Goal: Task Accomplishment & Management: Use online tool/utility

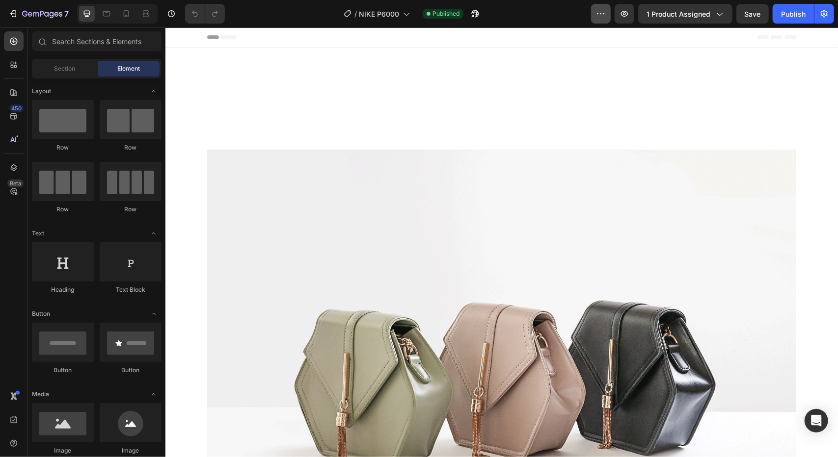
drag, startPoint x: 497, startPoint y: 19, endPoint x: 598, endPoint y: 18, distance: 100.6
click at [496, 19] on div "/ NIKE P6000 Published" at bounding box center [412, 14] width 358 height 20
click at [124, 12] on icon at bounding box center [126, 13] width 5 height 7
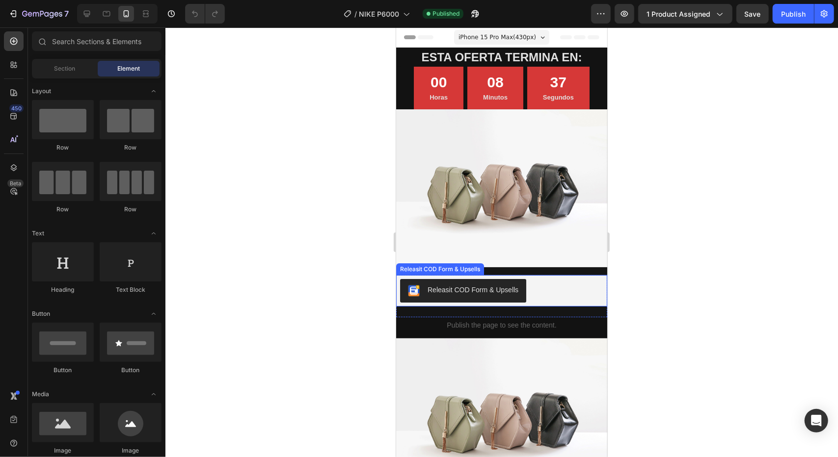
scroll to position [180, 0]
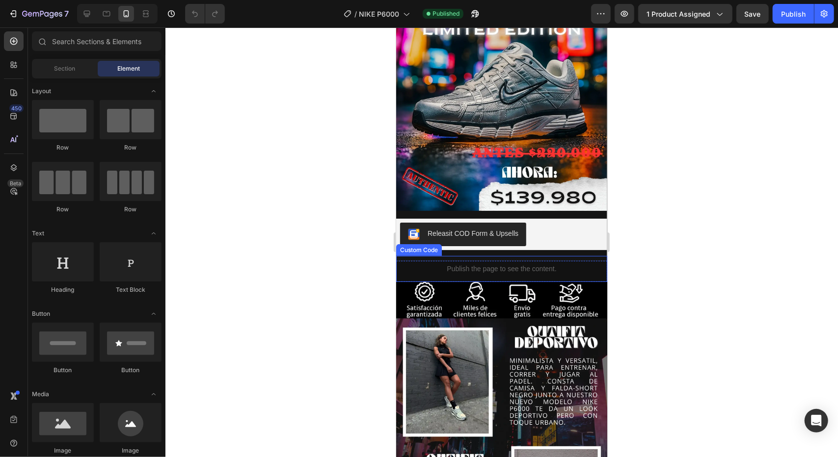
click at [588, 264] on p "Publish the page to see the content." at bounding box center [501, 269] width 211 height 10
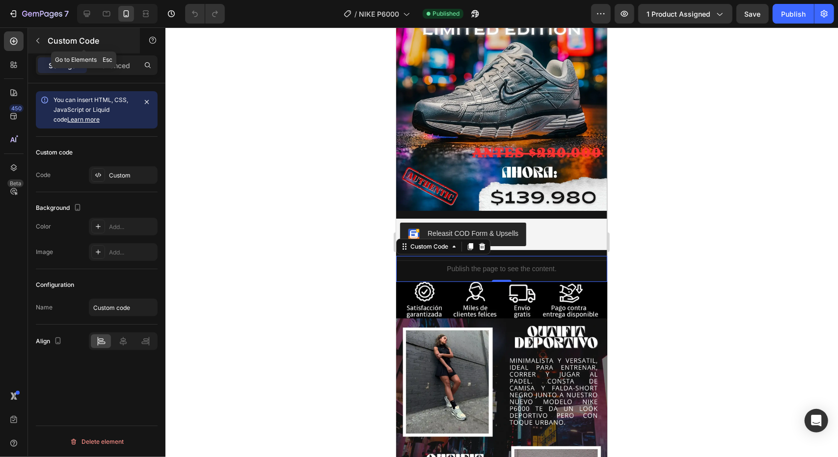
click at [39, 41] on icon "button" at bounding box center [38, 41] width 8 height 8
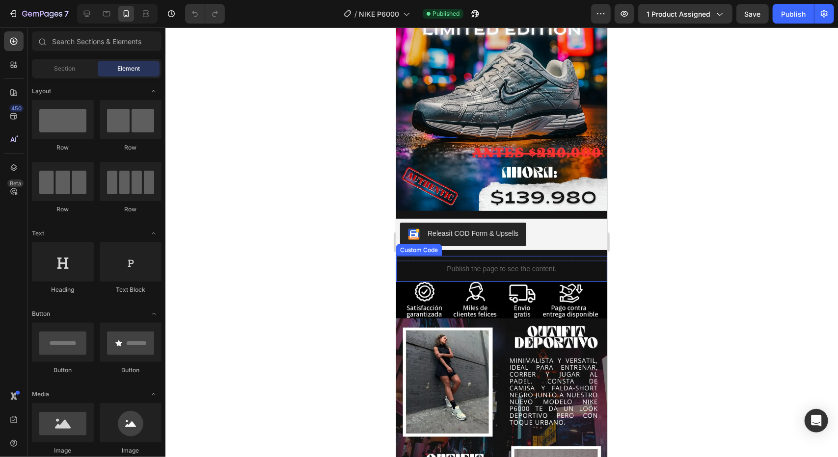
click at [589, 256] on div "Publish the page to see the content." at bounding box center [501, 269] width 211 height 26
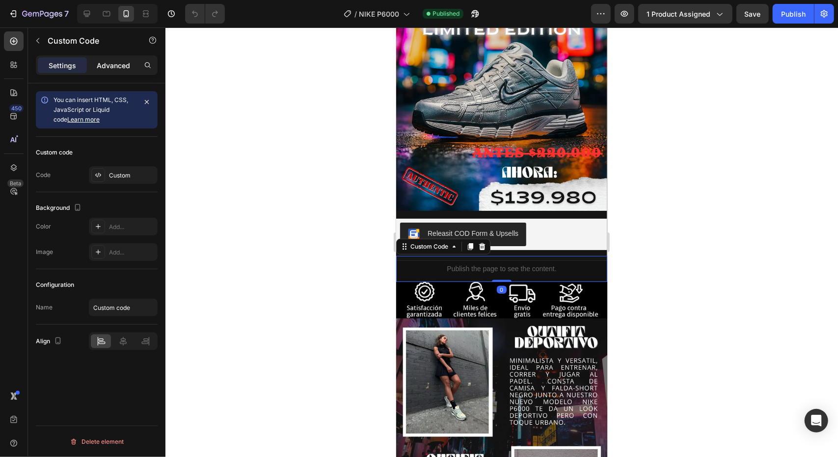
click at [107, 62] on p "Advanced" at bounding box center [113, 65] width 33 height 10
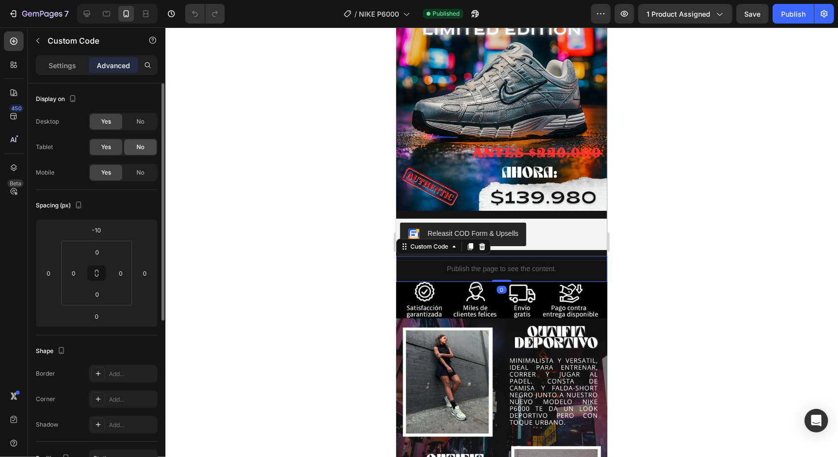
click at [145, 142] on div "No" at bounding box center [140, 147] width 32 height 16
click at [139, 125] on span "No" at bounding box center [140, 121] width 8 height 9
drag, startPoint x: 101, startPoint y: 24, endPoint x: 145, endPoint y: 173, distance: 155.1
click at [145, 173] on div "No" at bounding box center [140, 173] width 32 height 16
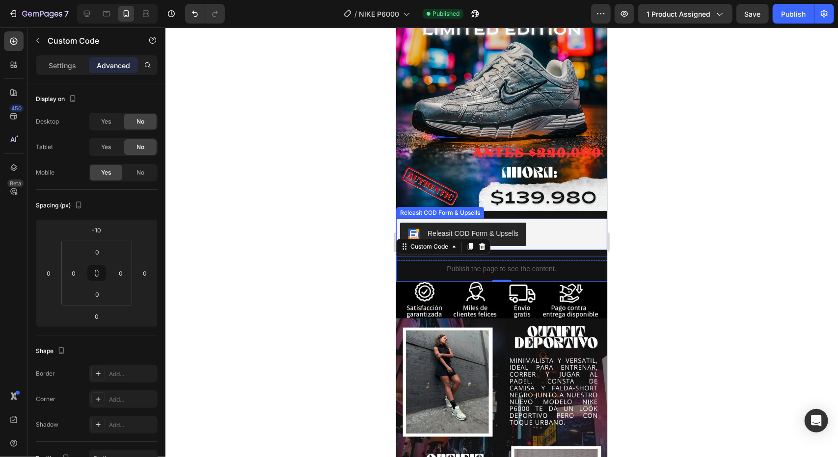
click at [578, 225] on div "Releasit COD Form & Upsells" at bounding box center [501, 234] width 203 height 24
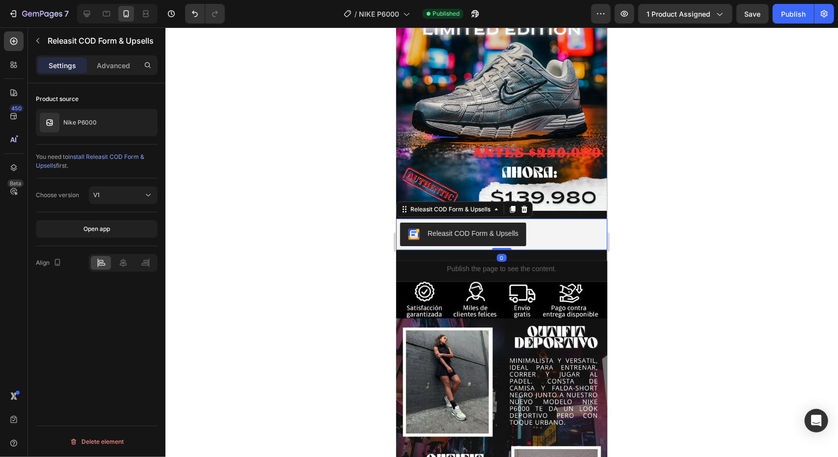
click at [103, 53] on div "Releasit COD Form & Upsells" at bounding box center [92, 41] width 128 height 26
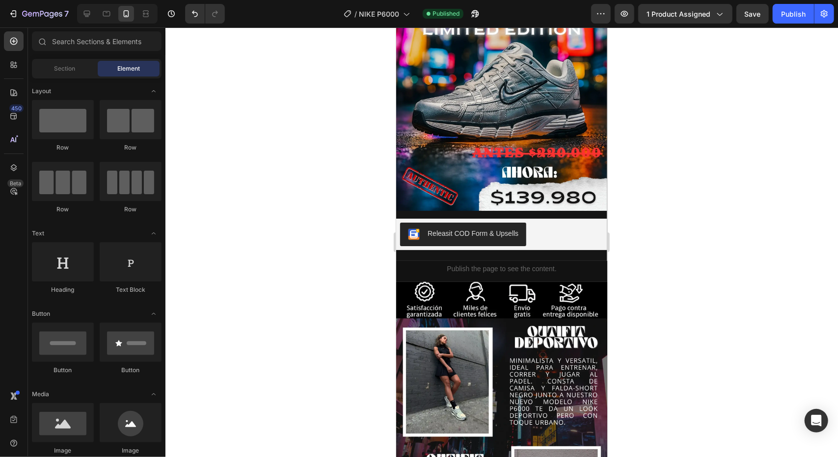
click at [117, 59] on div "Section Element" at bounding box center [97, 69] width 130 height 20
click at [595, 256] on div "Publish the page to see the content." at bounding box center [501, 269] width 211 height 26
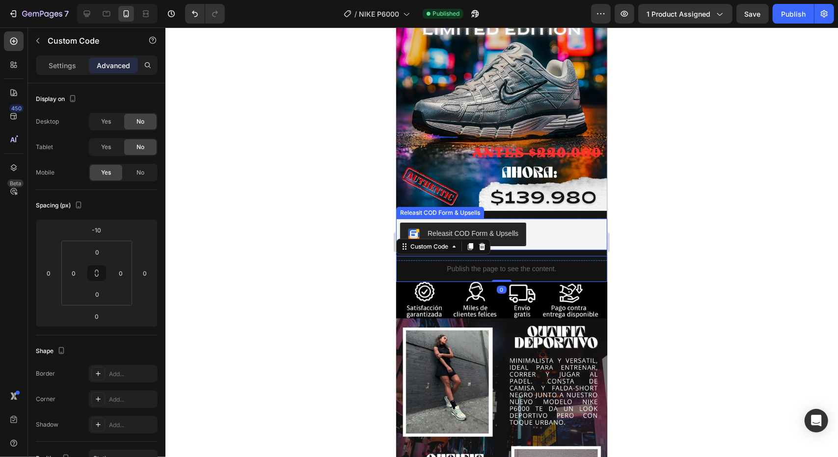
click at [573, 225] on div "Releasit COD Form & Upsells" at bounding box center [501, 234] width 203 height 24
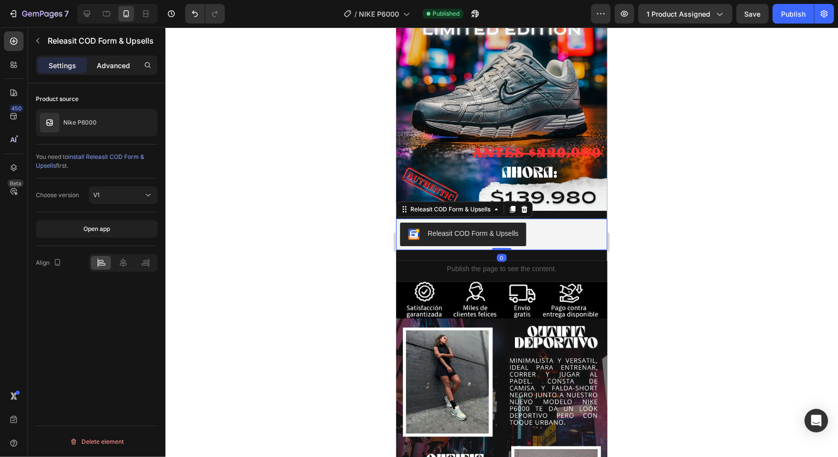
click at [110, 61] on p "Advanced" at bounding box center [113, 65] width 33 height 10
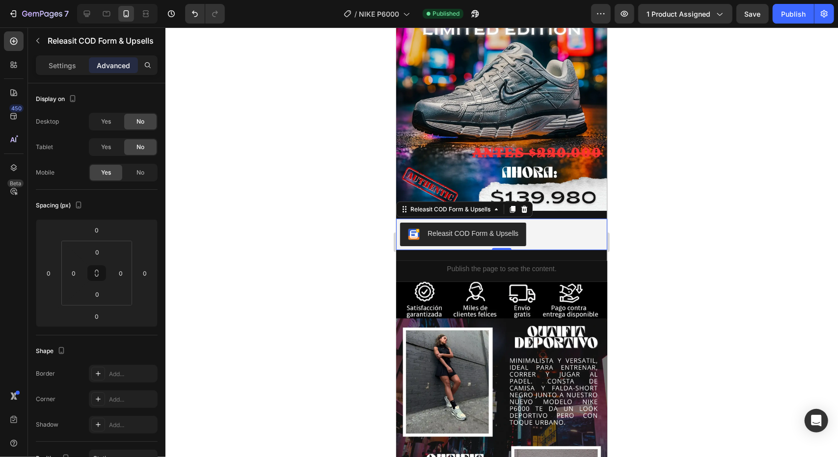
click at [306, 149] on div at bounding box center [501, 242] width 672 height 430
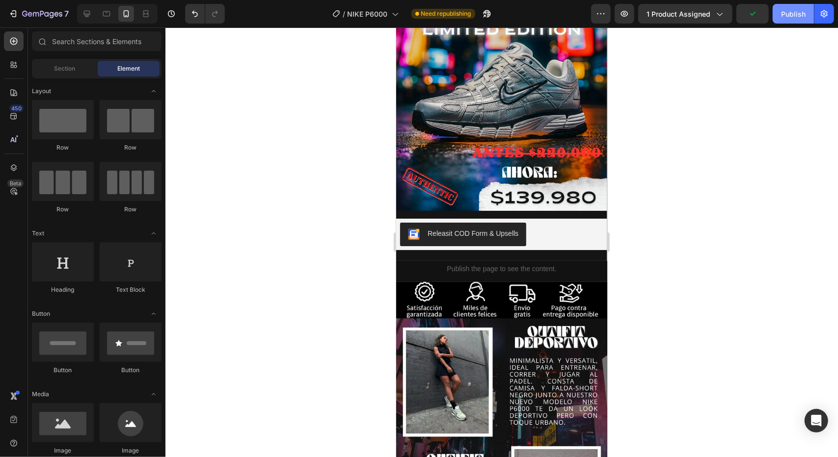
click at [784, 15] on div "Publish" at bounding box center [793, 14] width 25 height 10
click at [630, 8] on button "button" at bounding box center [624, 14] width 20 height 20
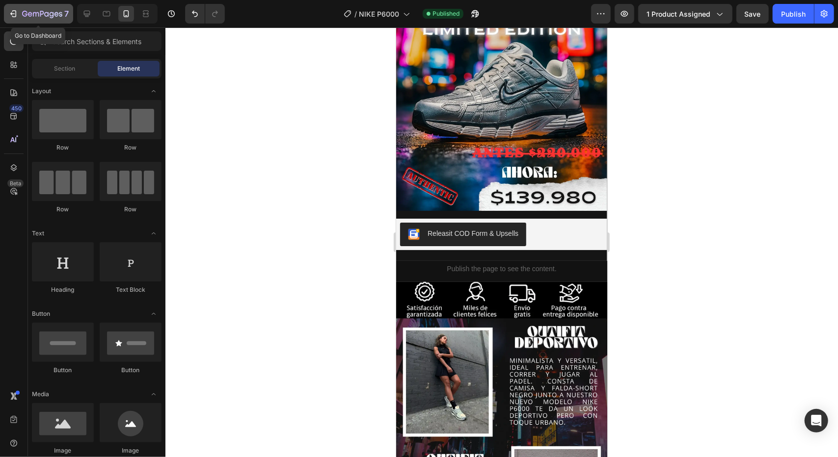
click at [11, 9] on icon "button" at bounding box center [13, 14] width 10 height 10
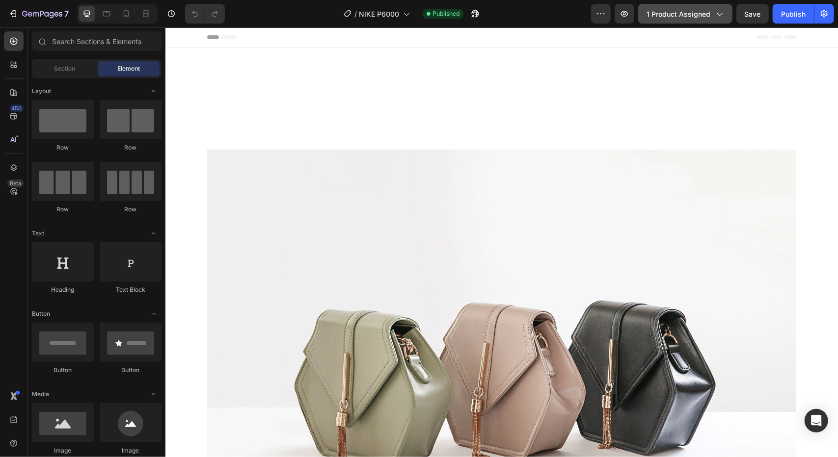
click at [709, 21] on button "1 product assigned" at bounding box center [685, 14] width 94 height 20
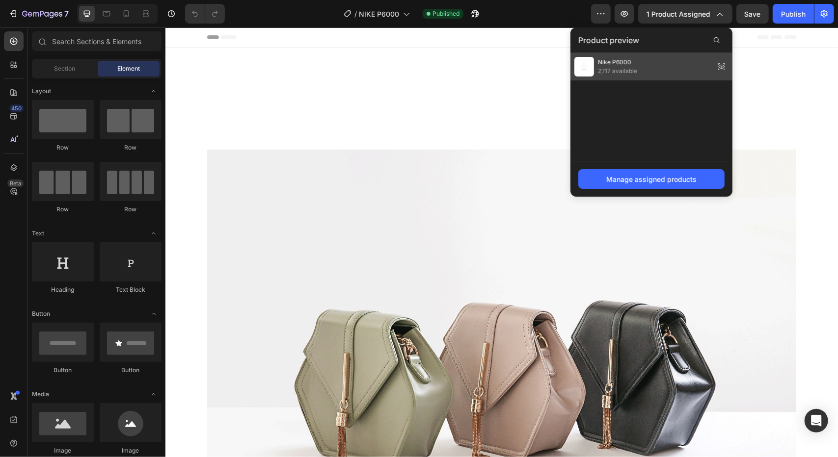
click at [639, 72] on div "Nike P6000 2,117 available" at bounding box center [651, 66] width 162 height 27
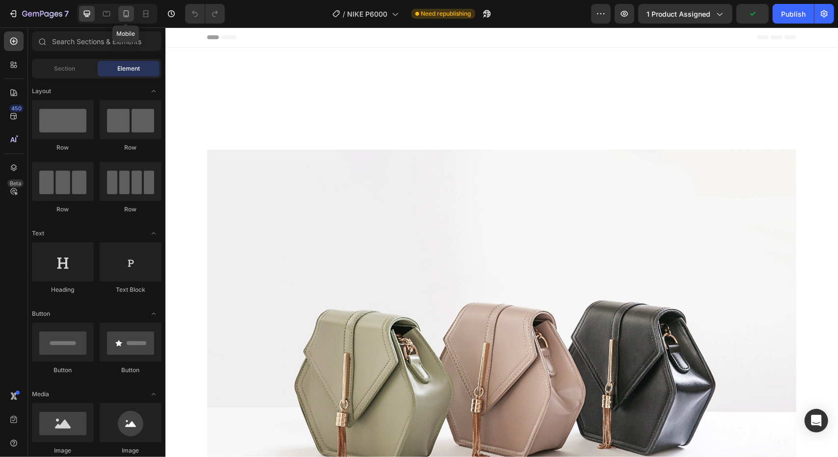
click at [125, 14] on icon at bounding box center [126, 14] width 10 height 10
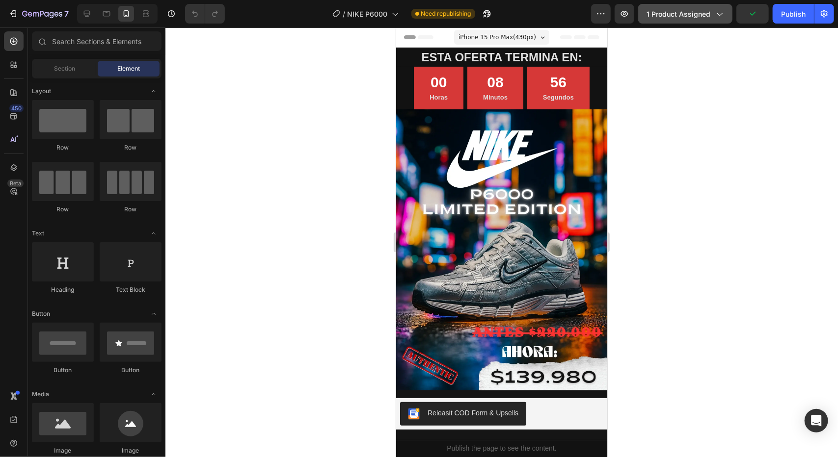
click at [703, 17] on span "1 product assigned" at bounding box center [678, 14] width 64 height 10
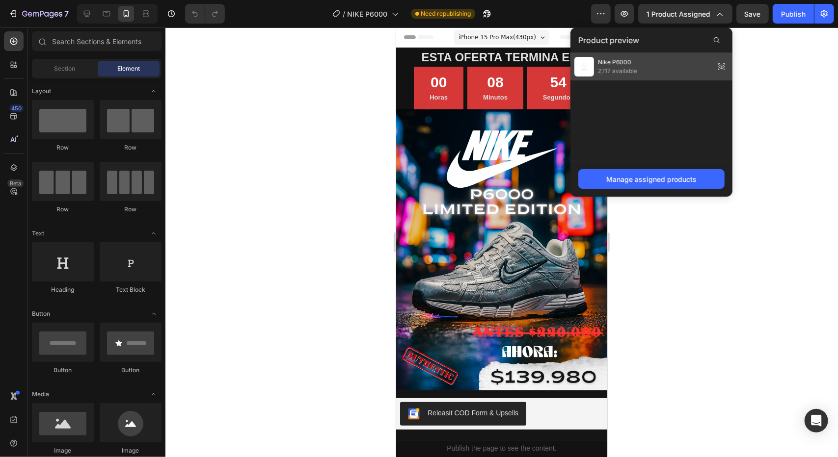
click at [723, 65] on icon at bounding box center [722, 67] width 14 height 14
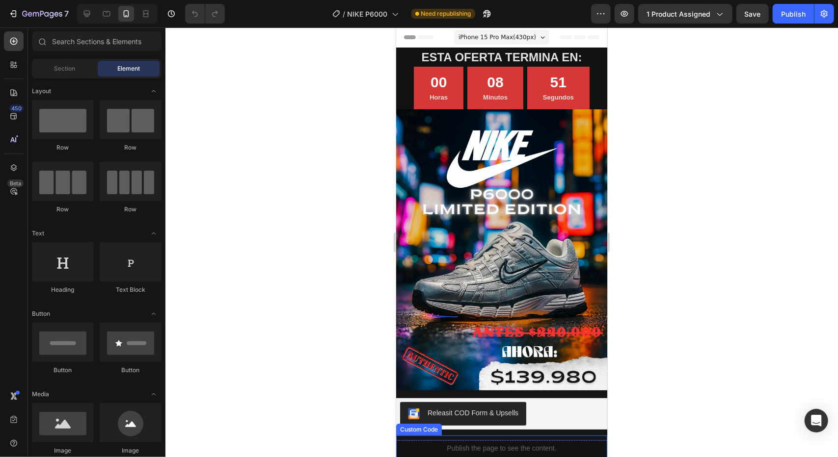
click at [569, 443] on p "Publish the page to see the content." at bounding box center [501, 448] width 211 height 10
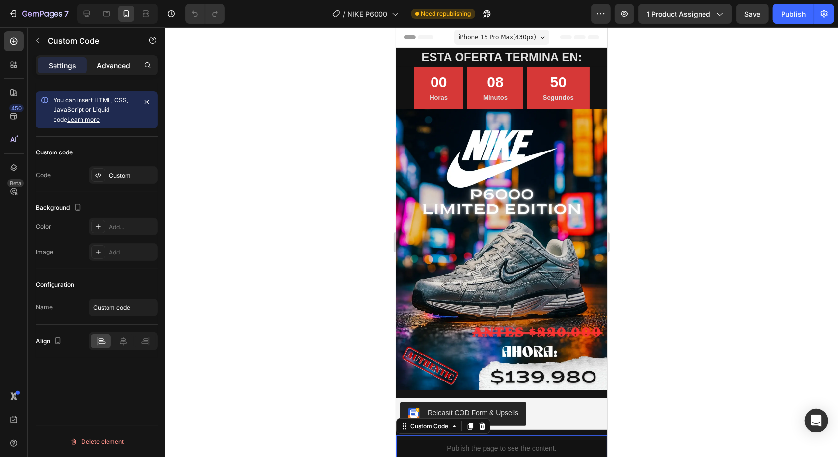
click at [119, 60] on p "Advanced" at bounding box center [113, 65] width 33 height 10
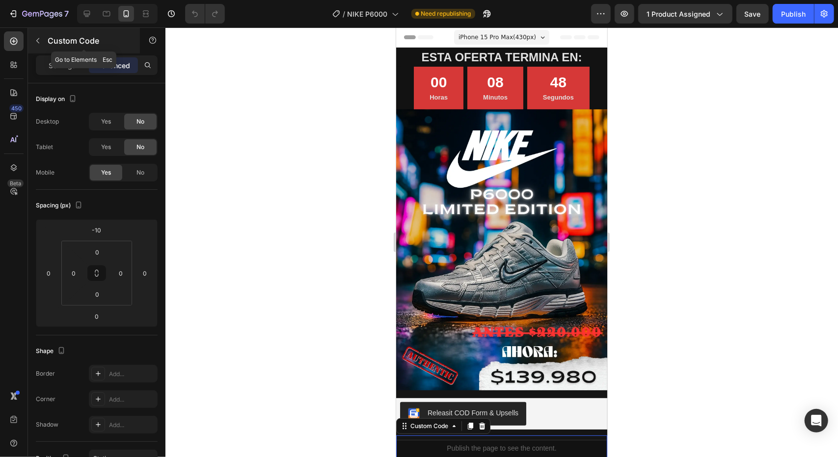
click at [41, 41] on icon "button" at bounding box center [38, 41] width 8 height 8
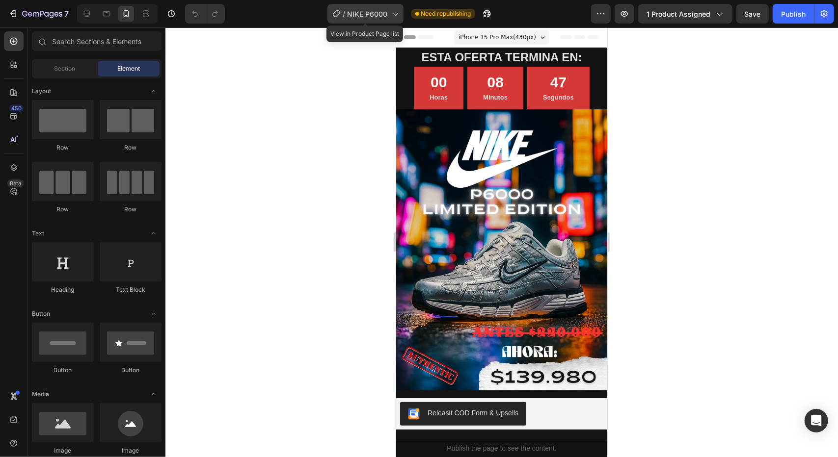
click at [388, 15] on div "/ NIKE P6000" at bounding box center [365, 14] width 76 height 20
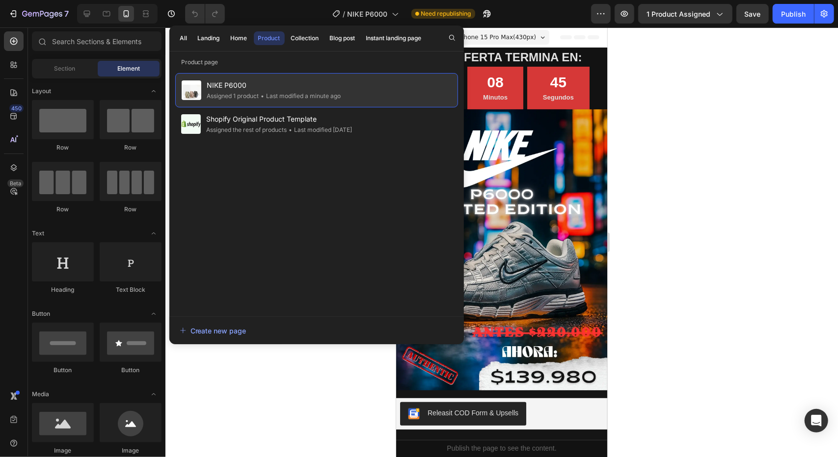
click at [262, 93] on span "•" at bounding box center [262, 95] width 3 height 7
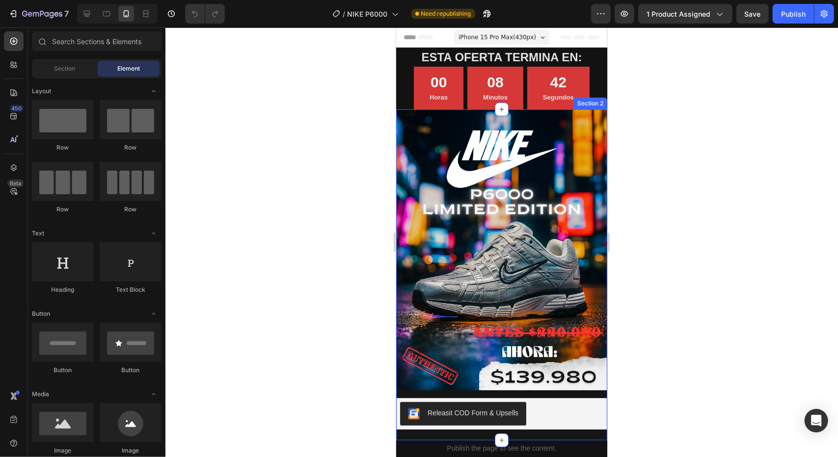
click at [584, 384] on div "Image Row Releasit COD Form & Upsells Releasit COD Form & Upsells Q Text Block …" at bounding box center [501, 274] width 211 height 331
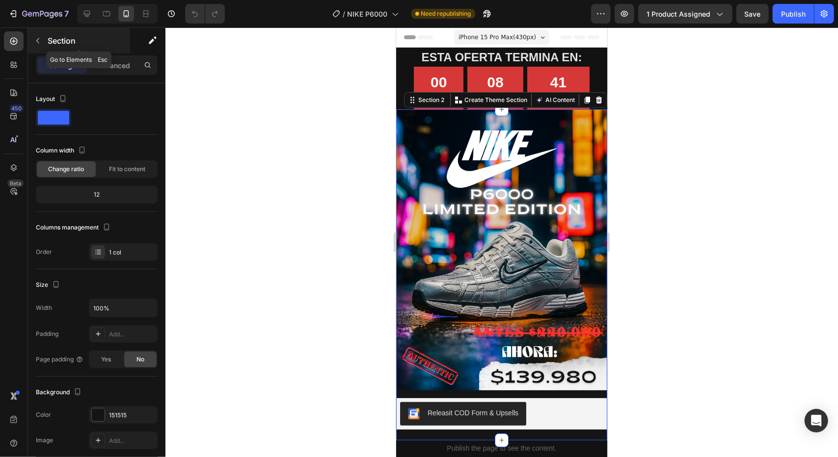
click at [37, 42] on icon "button" at bounding box center [38, 41] width 8 height 8
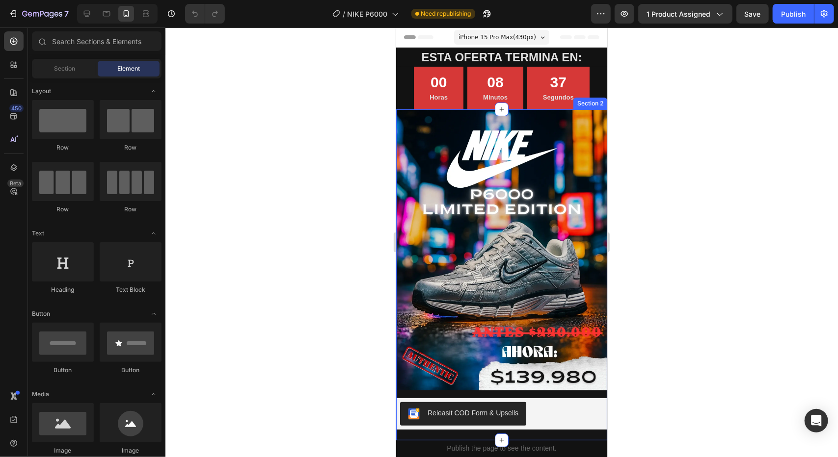
click at [426, 383] on div "Image Row Releasit COD Form & Upsells Releasit COD Form & Upsells Q Text Block …" at bounding box center [501, 274] width 211 height 331
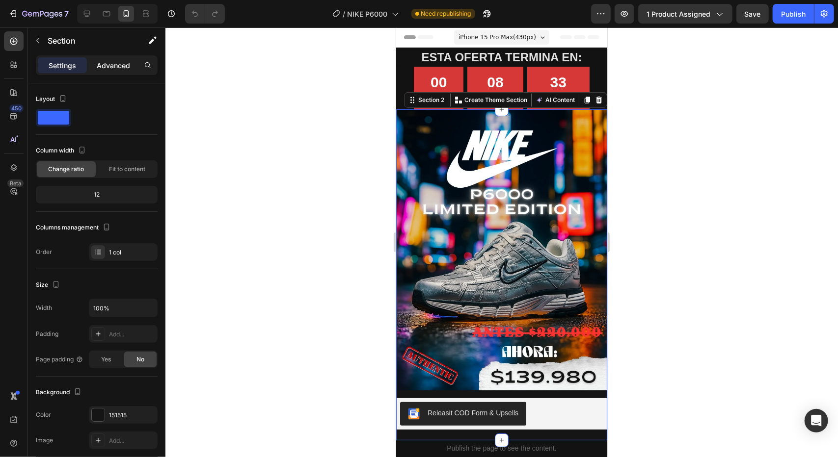
click at [104, 68] on p "Advanced" at bounding box center [113, 65] width 33 height 10
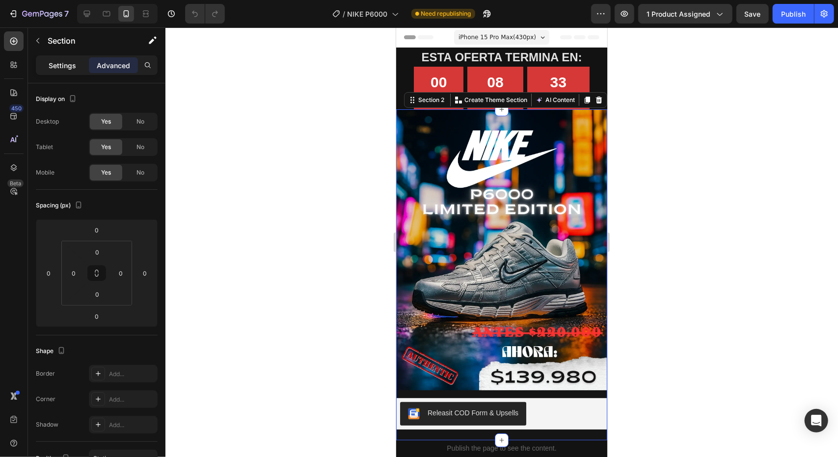
click at [63, 68] on p "Settings" at bounding box center [62, 65] width 27 height 10
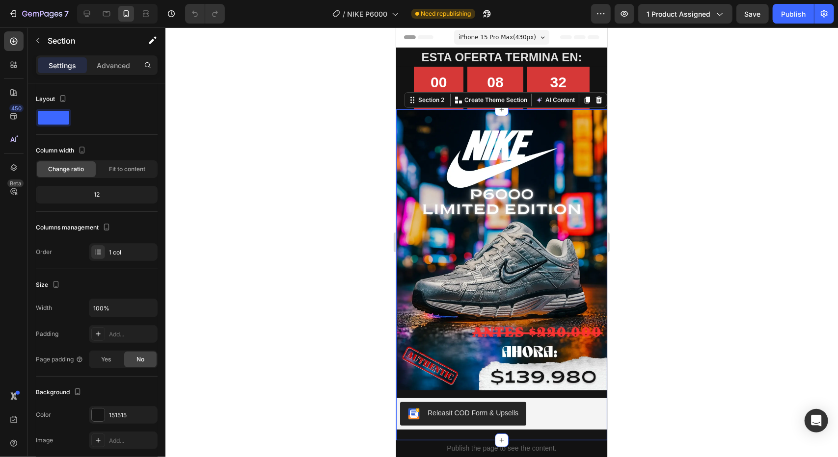
click at [256, 215] on div at bounding box center [501, 242] width 672 height 430
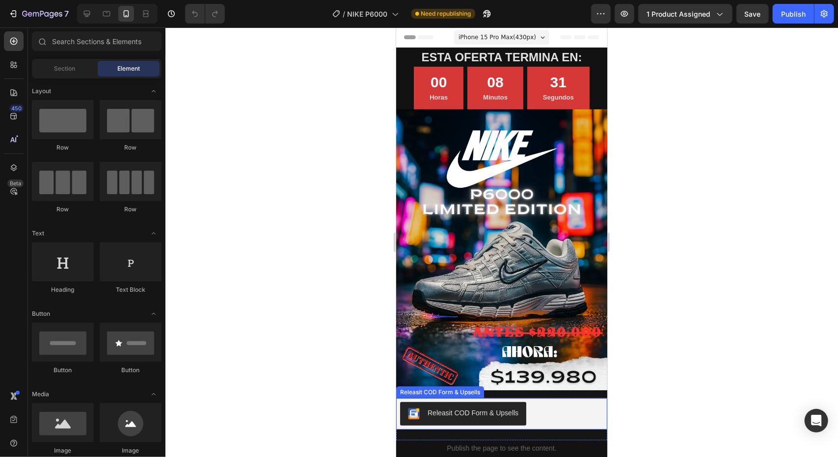
click at [545, 384] on div "Image Row Releasit COD Form & Upsells Releasit COD Form & Upsells Q Text Block …" at bounding box center [501, 274] width 211 height 331
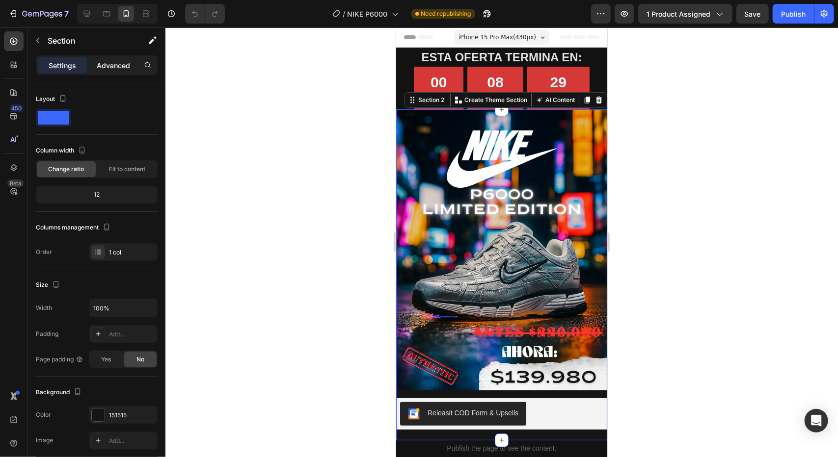
click at [98, 58] on div "Advanced" at bounding box center [113, 65] width 49 height 16
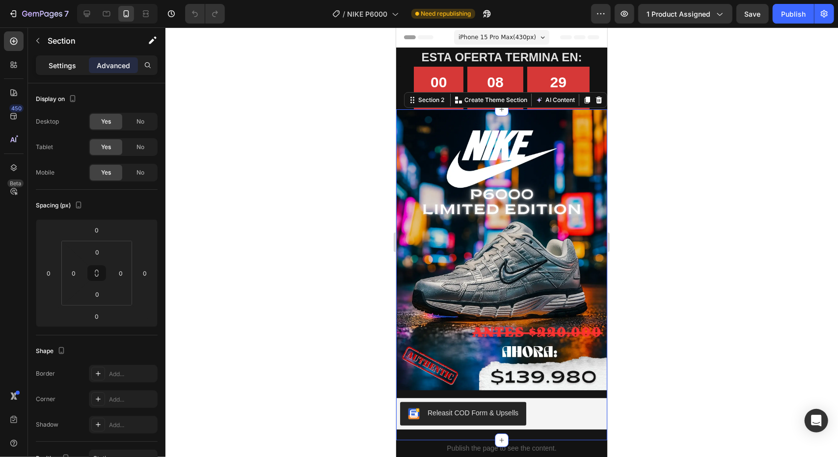
click at [64, 69] on p "Settings" at bounding box center [62, 65] width 27 height 10
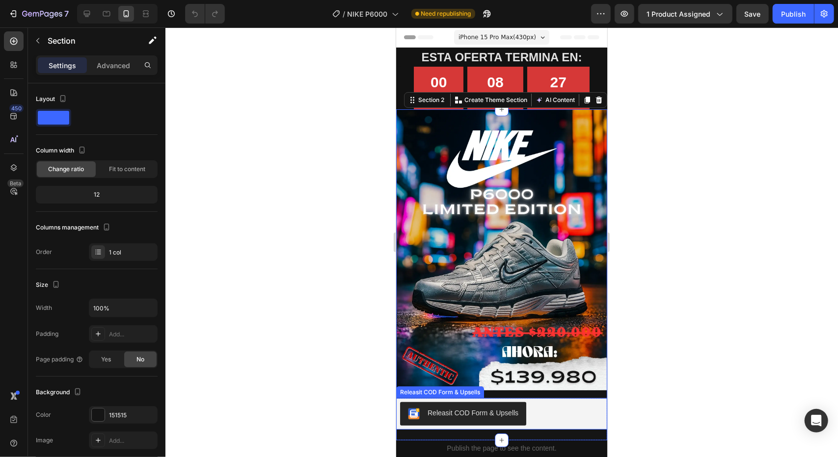
click at [515, 398] on div "Releasit COD Form & Upsells" at bounding box center [501, 413] width 211 height 31
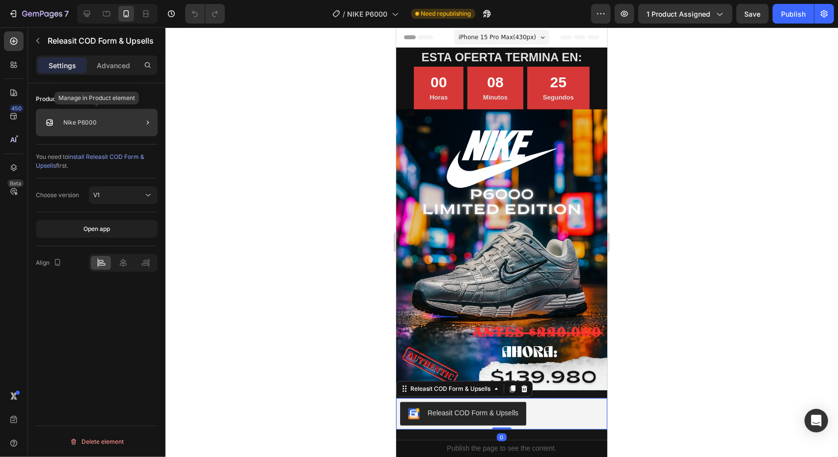
click at [95, 121] on p "Nike P6000" at bounding box center [79, 122] width 33 height 7
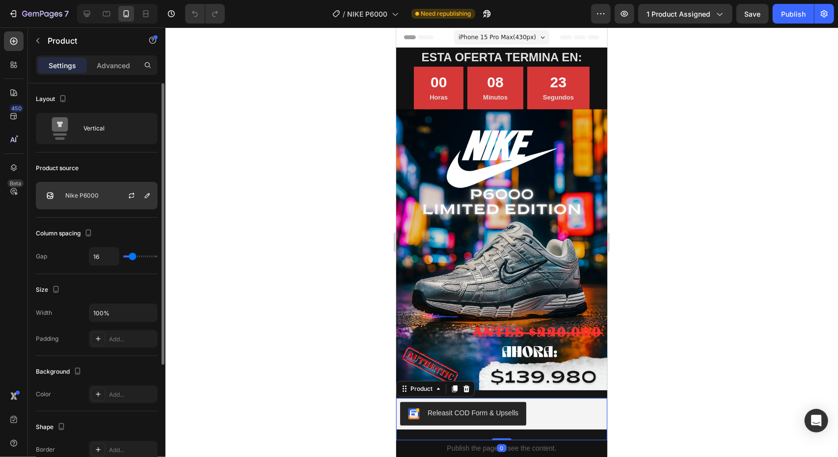
click at [124, 197] on div at bounding box center [135, 196] width 43 height 27
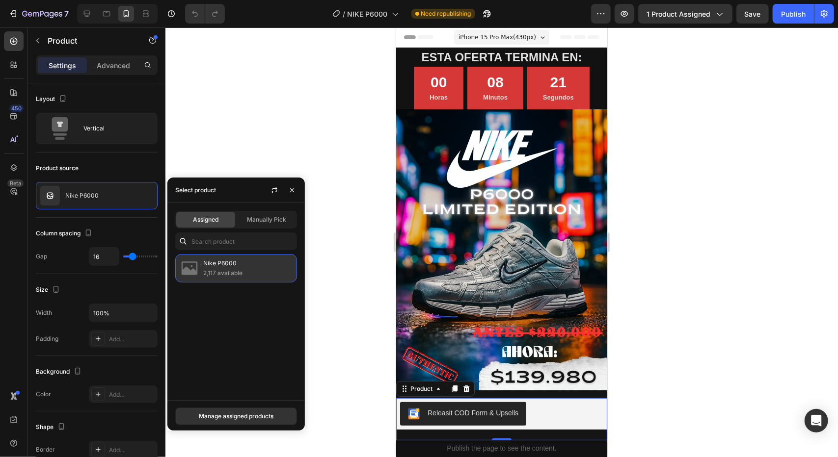
click at [272, 267] on p "Nike P6000" at bounding box center [247, 264] width 89 height 10
click at [272, 193] on icon "button" at bounding box center [274, 191] width 8 height 8
click at [275, 193] on icon "button" at bounding box center [274, 191] width 8 height 8
click at [267, 226] on div "Manually Pick" at bounding box center [266, 220] width 59 height 16
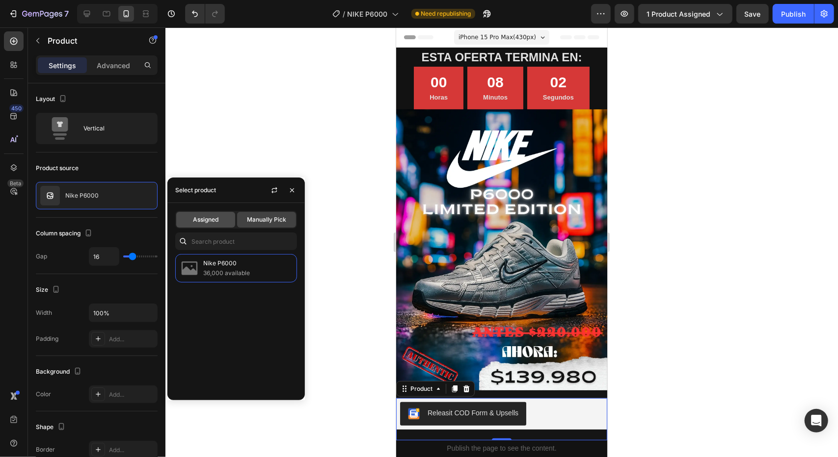
click at [212, 215] on span "Assigned" at bounding box center [206, 219] width 26 height 9
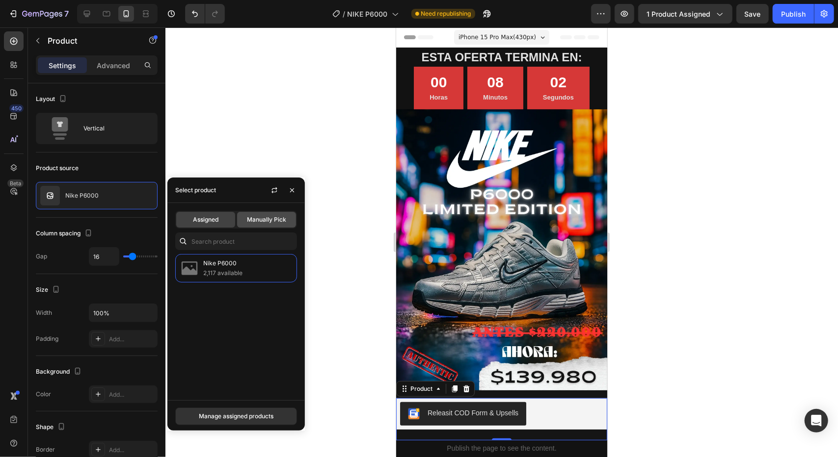
click at [256, 217] on span "Manually Pick" at bounding box center [266, 219] width 39 height 9
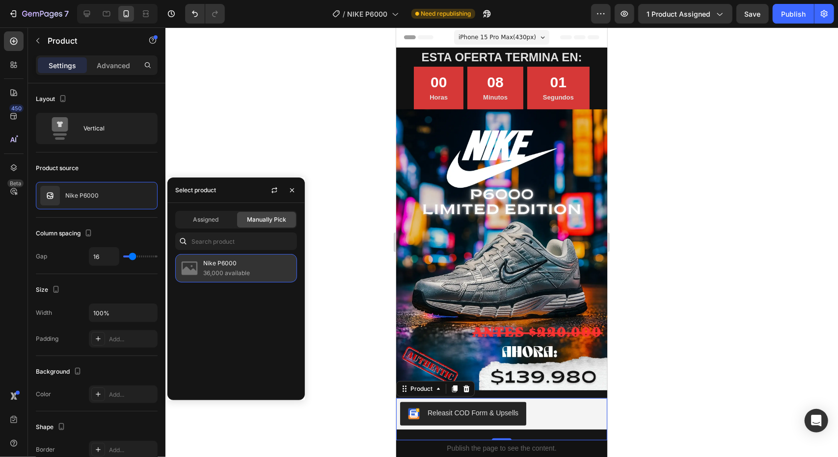
click at [245, 267] on p "Nike P6000" at bounding box center [247, 264] width 89 height 10
click at [213, 219] on span "Assigned" at bounding box center [206, 219] width 26 height 9
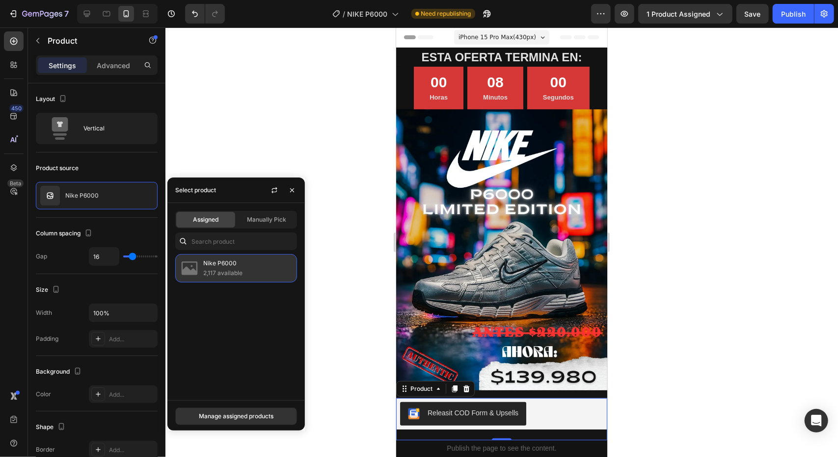
click at [262, 267] on p "Nike P6000" at bounding box center [247, 264] width 89 height 10
click at [270, 221] on span "Manually Pick" at bounding box center [266, 219] width 39 height 9
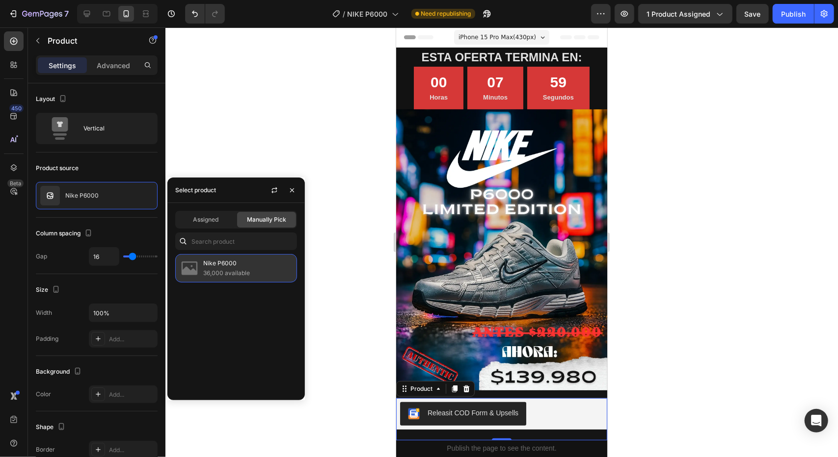
click at [255, 274] on p "36,000 available" at bounding box center [247, 273] width 89 height 10
click at [241, 267] on p "Nike P6000" at bounding box center [247, 264] width 89 height 10
click at [272, 188] on icon "button" at bounding box center [274, 191] width 8 height 8
click at [254, 270] on p "36,000 available" at bounding box center [247, 273] width 89 height 10
click at [266, 268] on p "36,000 available" at bounding box center [247, 273] width 89 height 10
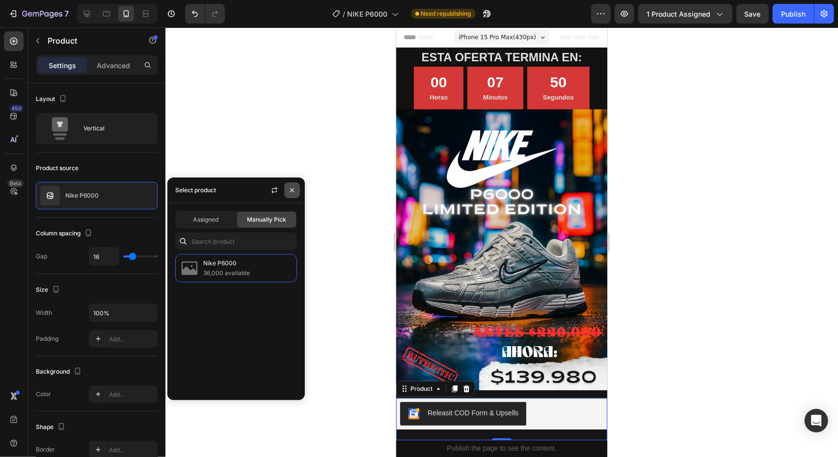
click at [293, 192] on icon "button" at bounding box center [292, 191] width 8 height 8
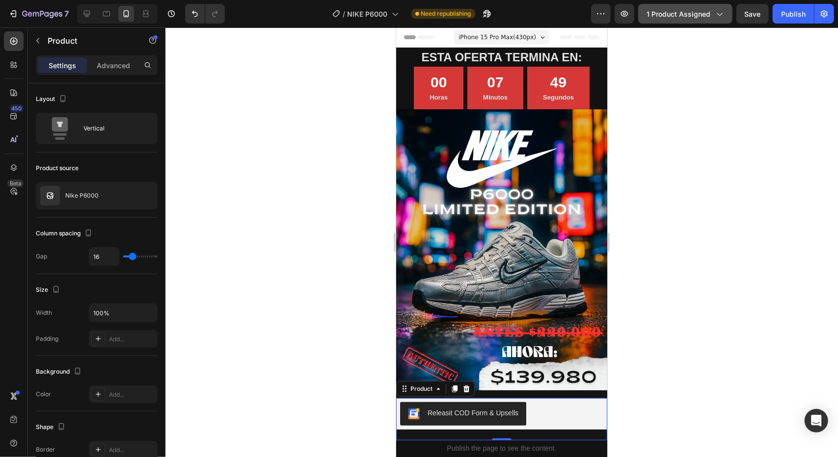
click at [677, 17] on span "1 product assigned" at bounding box center [678, 14] width 64 height 10
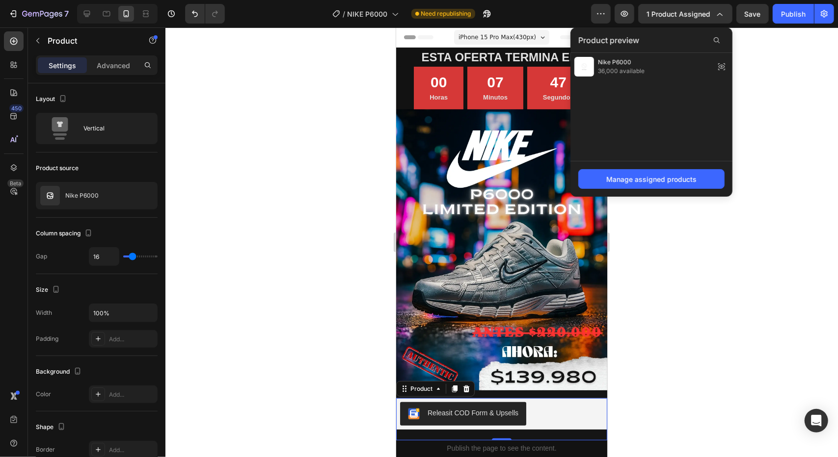
click at [791, 93] on div at bounding box center [501, 242] width 672 height 430
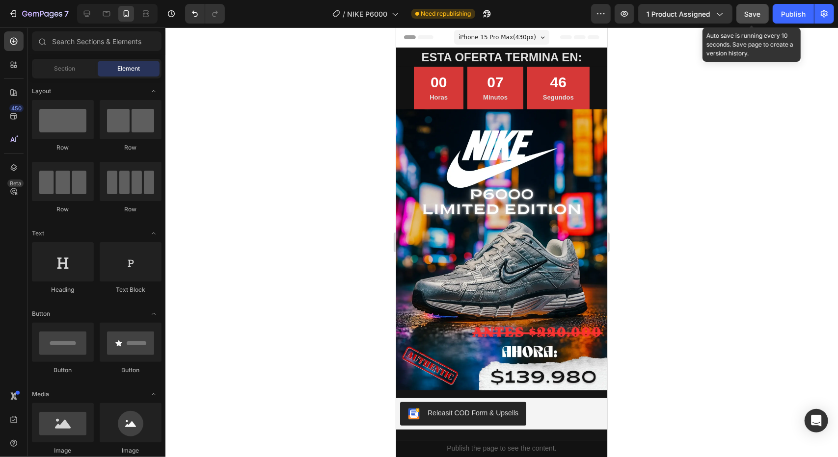
click at [753, 13] on span "Save" at bounding box center [753, 14] width 16 height 8
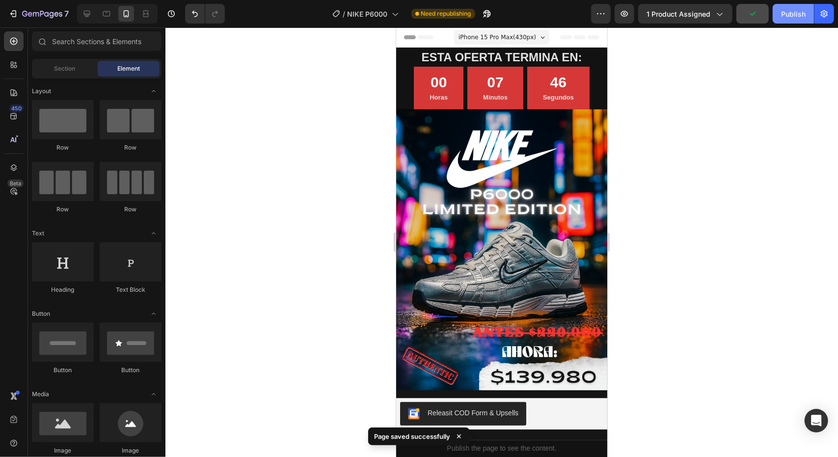
click at [785, 14] on div "Publish" at bounding box center [793, 14] width 25 height 10
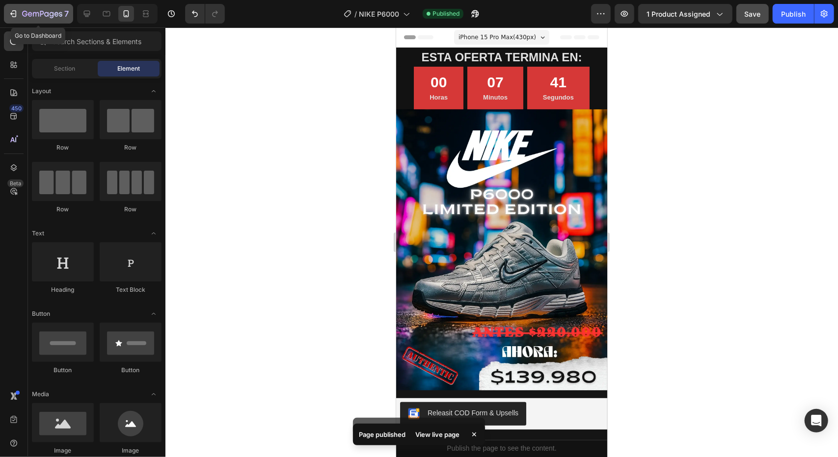
click at [11, 12] on icon "button" at bounding box center [13, 14] width 10 height 10
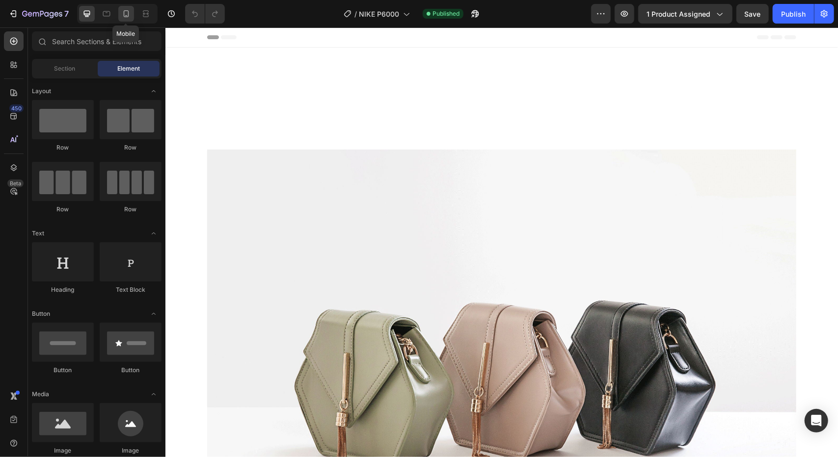
click at [128, 19] on div at bounding box center [126, 14] width 16 height 16
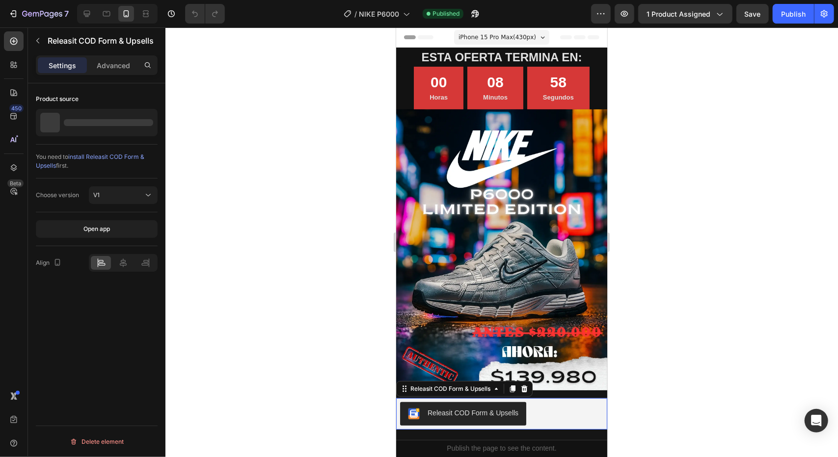
click at [548, 406] on div "Releasit COD Form & Upsells" at bounding box center [501, 414] width 203 height 24
click at [117, 199] on div "V1" at bounding box center [118, 195] width 50 height 9
click at [120, 198] on div "V1" at bounding box center [118, 195] width 50 height 9
click at [119, 118] on div "Nike P6000" at bounding box center [97, 122] width 122 height 27
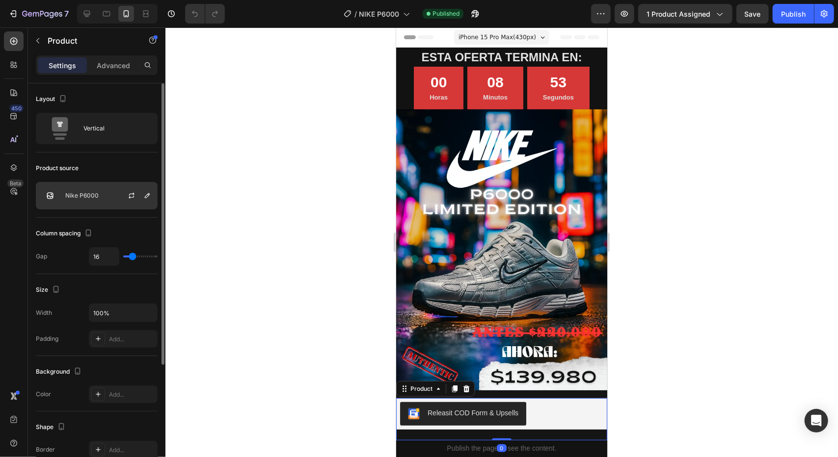
click at [106, 194] on div "Nike P6000" at bounding box center [97, 195] width 122 height 27
click at [134, 194] on icon "button" at bounding box center [132, 196] width 8 height 8
click at [626, 12] on icon "button" at bounding box center [624, 14] width 10 height 10
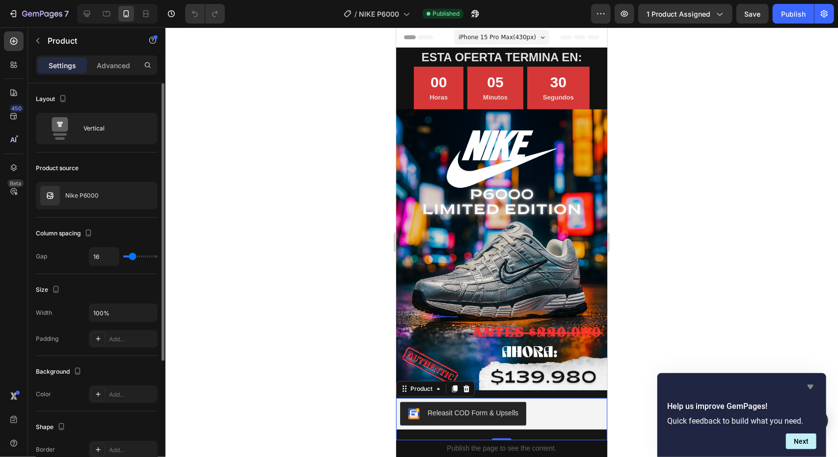
click at [811, 386] on icon "Hide survey" at bounding box center [810, 387] width 6 height 4
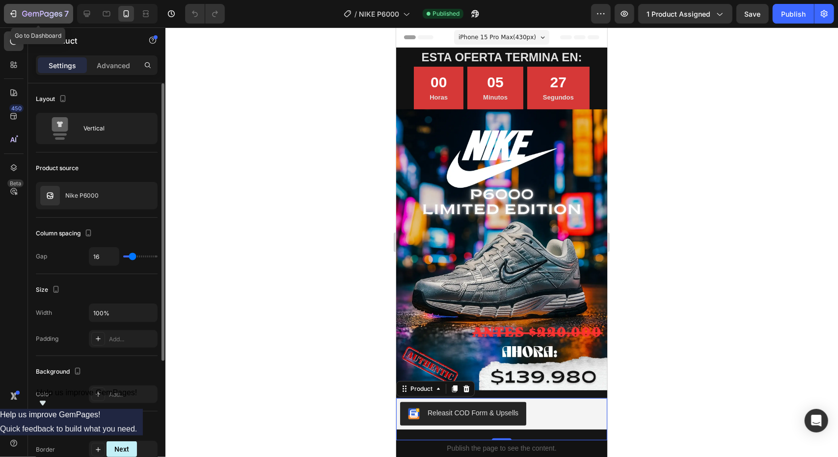
click at [12, 15] on icon "button" at bounding box center [13, 14] width 10 height 10
